Goal: Task Accomplishment & Management: Manage account settings

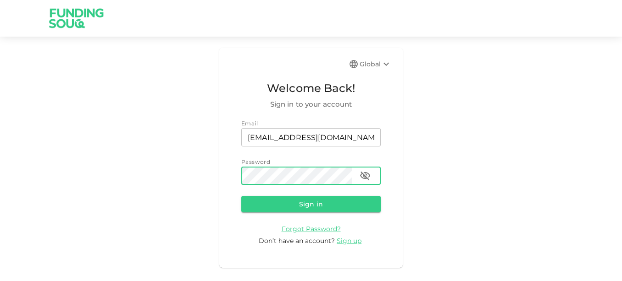
click at [241, 196] on button "Sign in" at bounding box center [310, 204] width 139 height 17
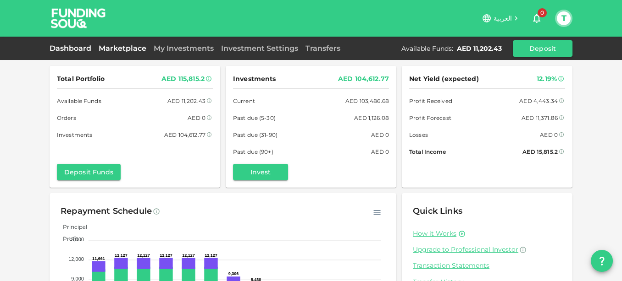
click at [118, 46] on link "Marketplace" at bounding box center [122, 48] width 55 height 9
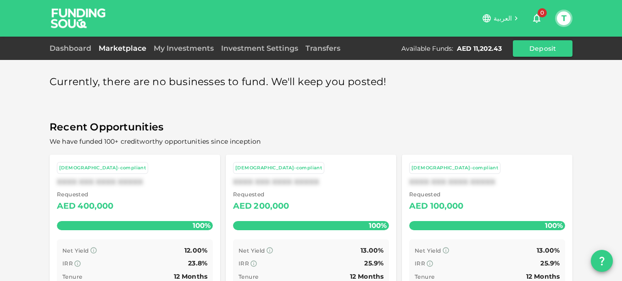
click at [186, 54] on div "My Investments" at bounding box center [183, 48] width 67 height 11
click at [185, 49] on link "My Investments" at bounding box center [183, 48] width 67 height 9
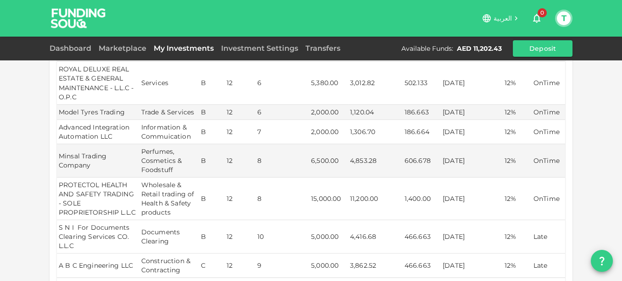
scroll to position [254, 0]
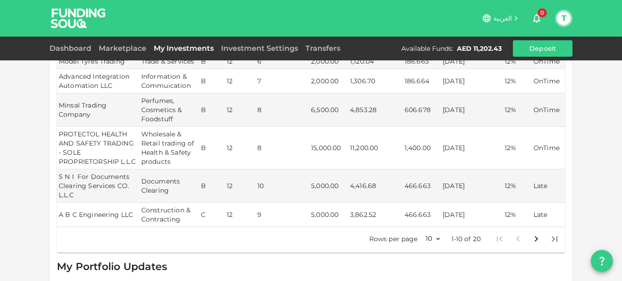
click at [435, 228] on body "العربية 0 T Dashboard Marketplace My Investments Investment Settings Transfers …" at bounding box center [311, 140] width 622 height 281
click at [427, 230] on li "25" at bounding box center [429, 233] width 28 height 17
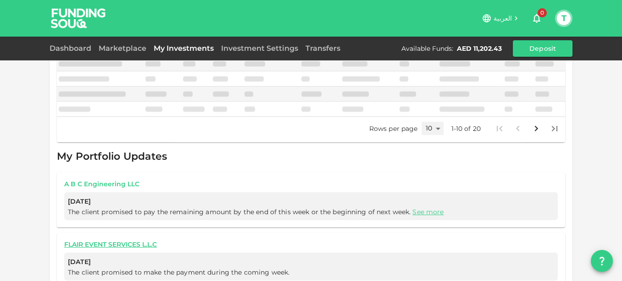
type input "25"
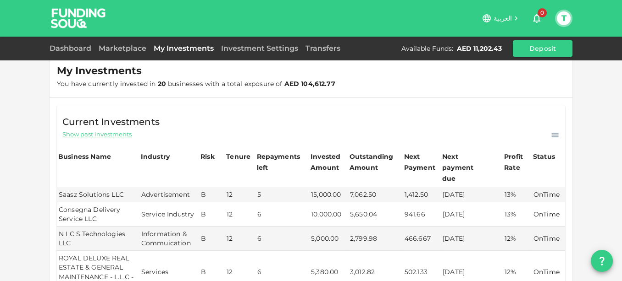
scroll to position [0, 0]
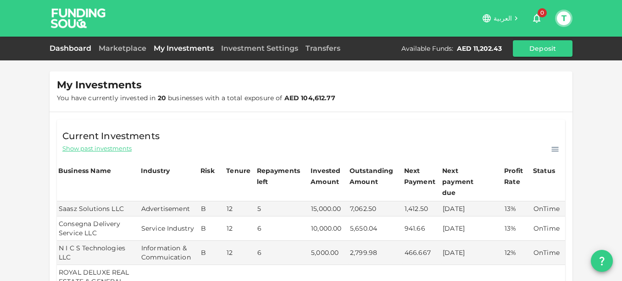
click at [78, 46] on link "Dashboard" at bounding box center [72, 48] width 45 height 9
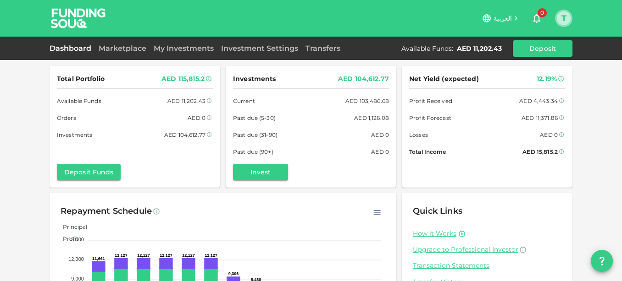
click at [568, 21] on button "T" at bounding box center [564, 18] width 14 height 14
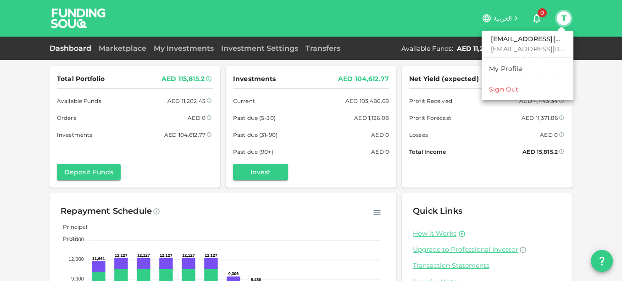
click at [493, 91] on div "Sign Out" at bounding box center [503, 89] width 29 height 9
